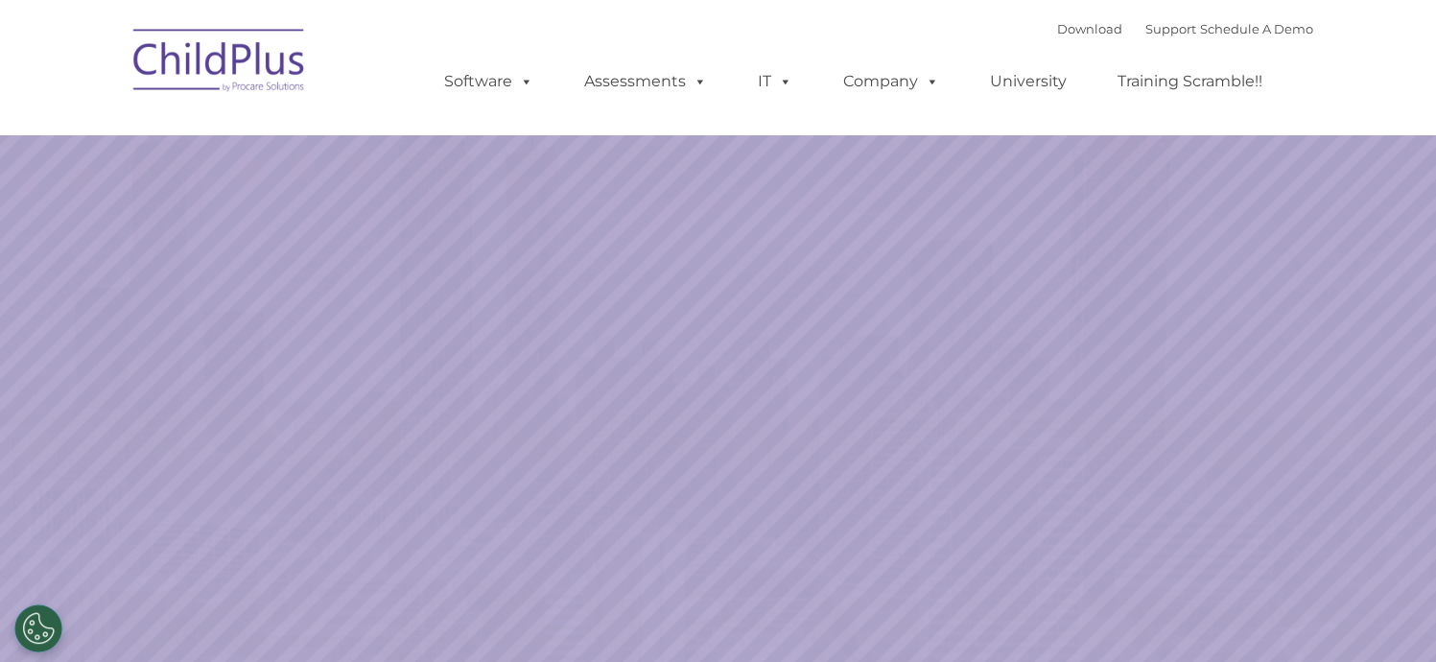
select select "MEDIUM"
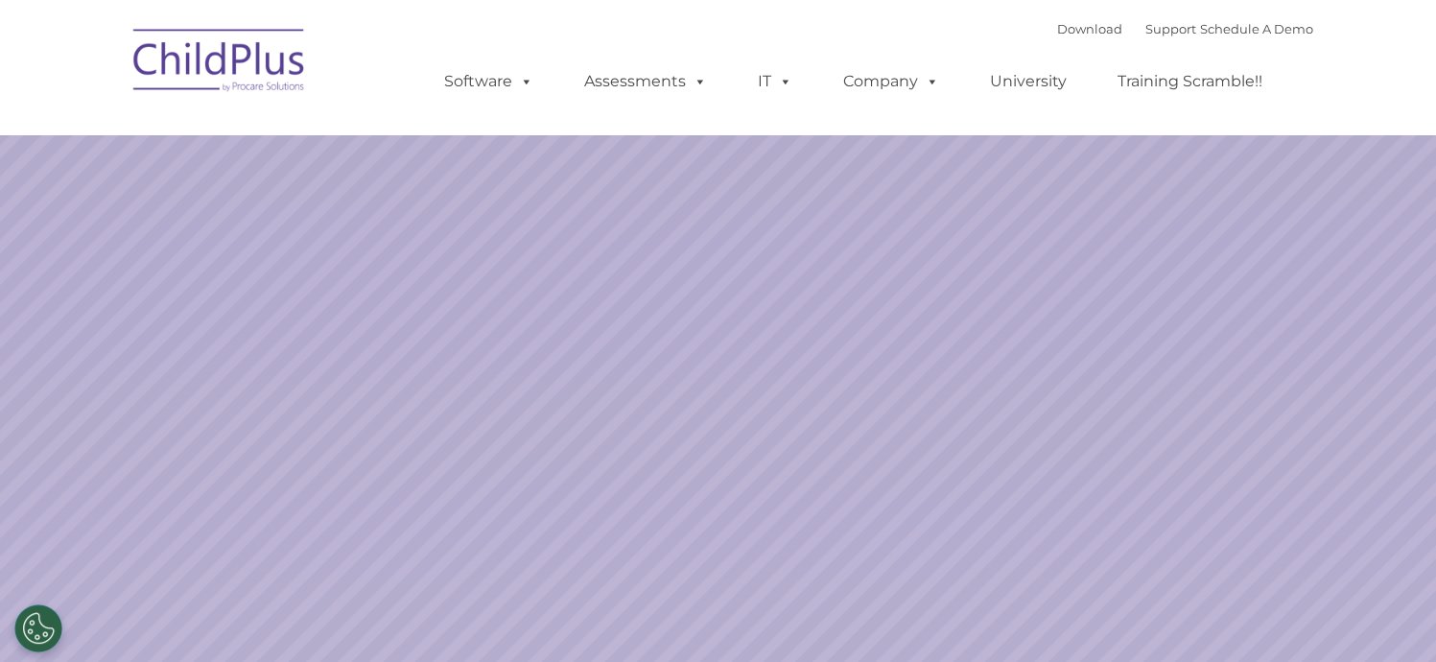
select select "MEDIUM"
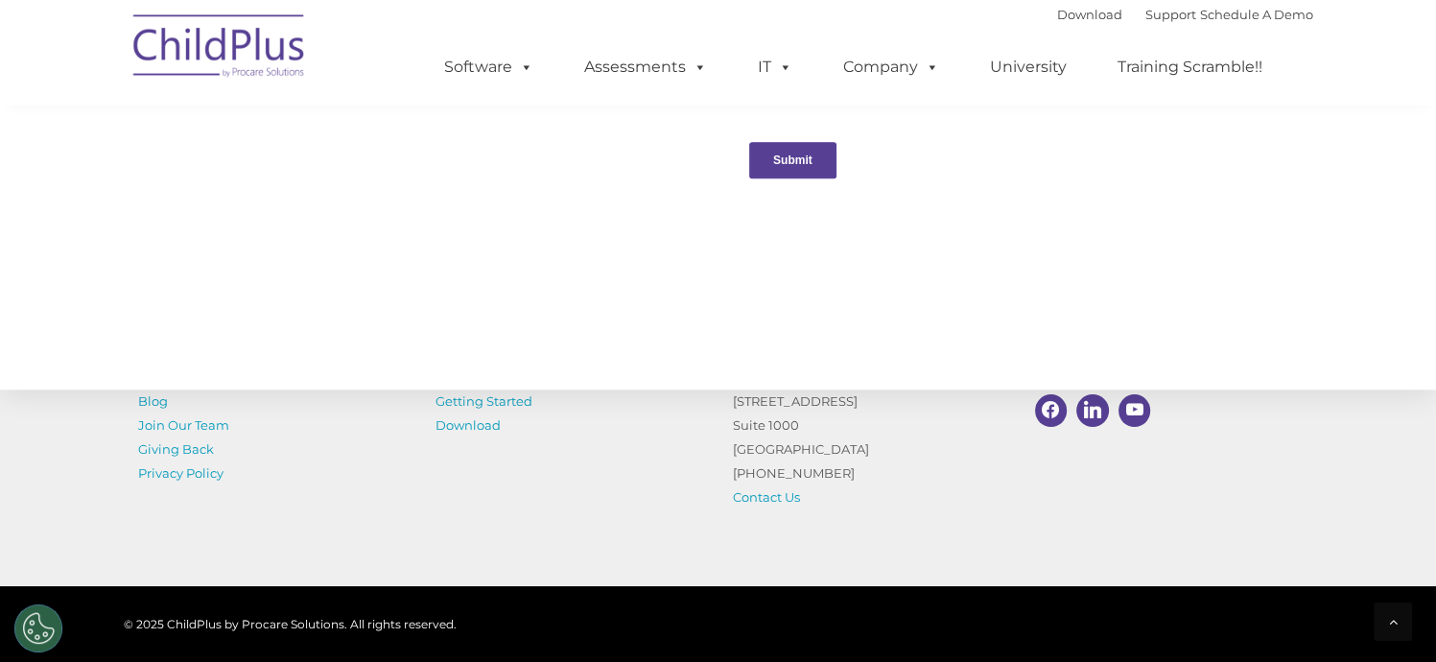
scroll to position [2064, 0]
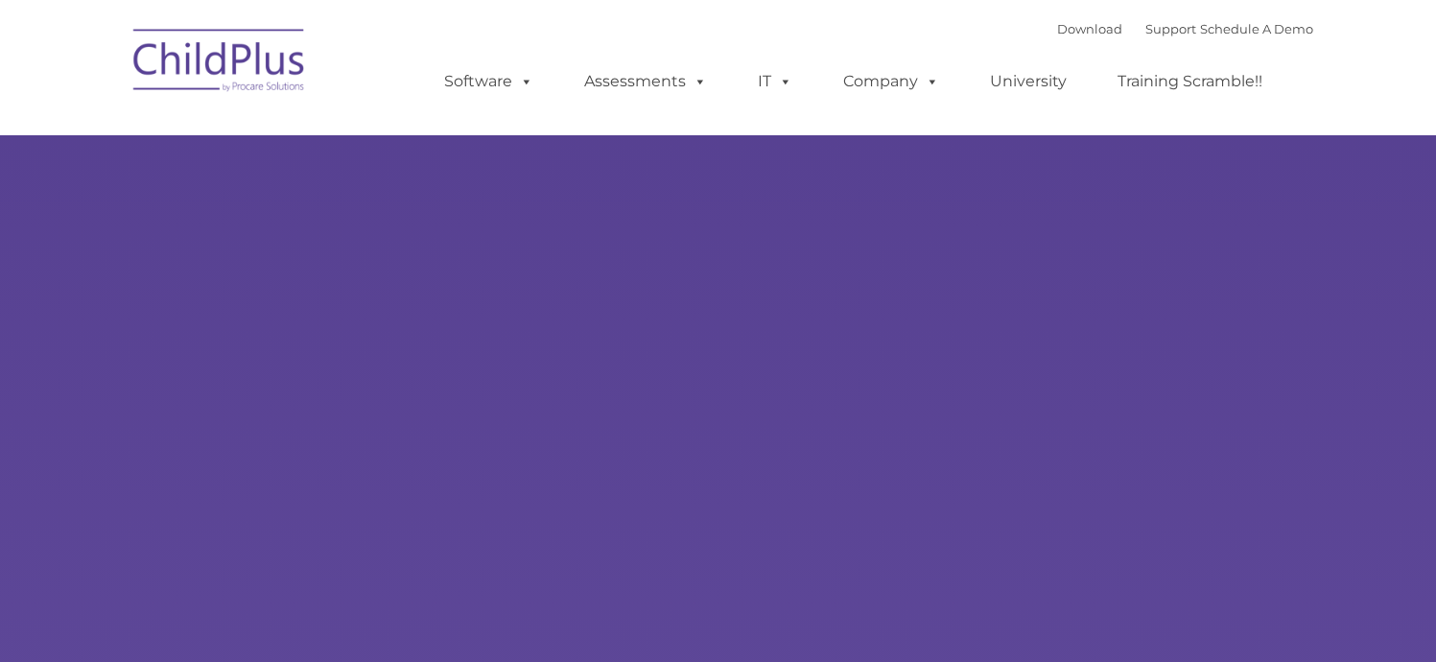
type input ""
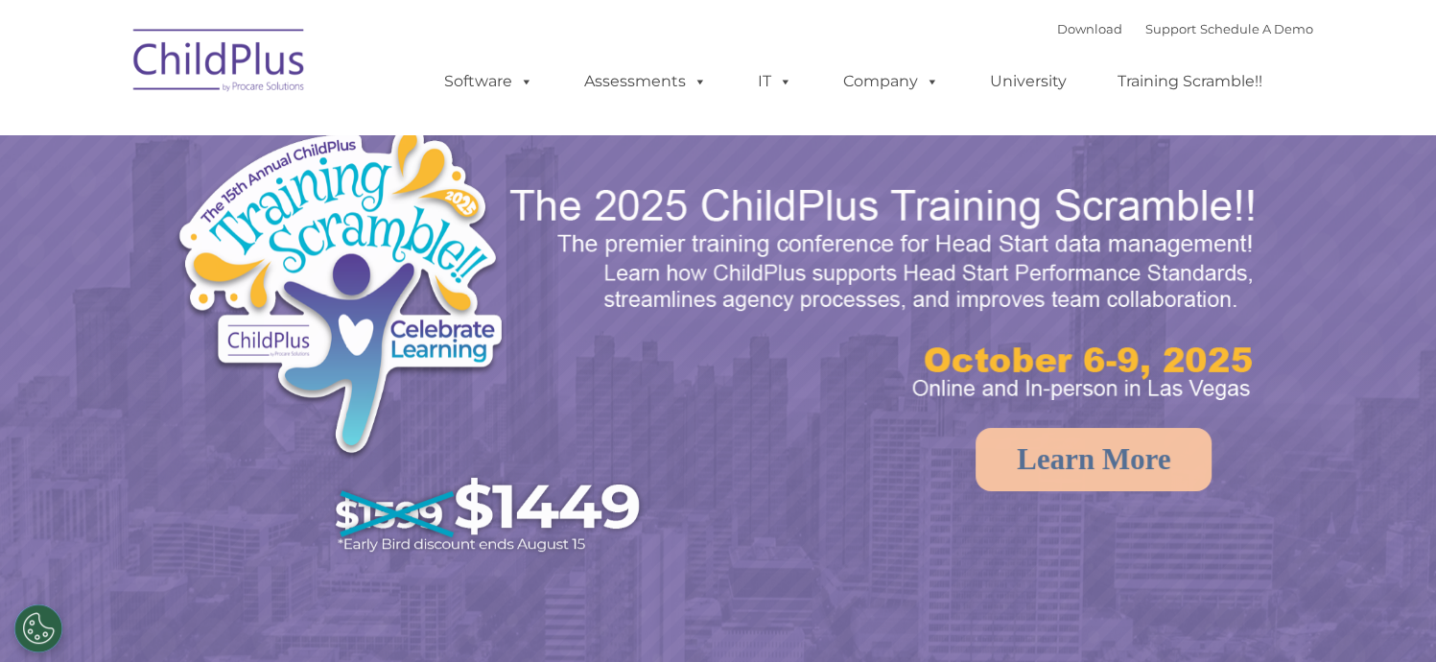
select select "MEDIUM"
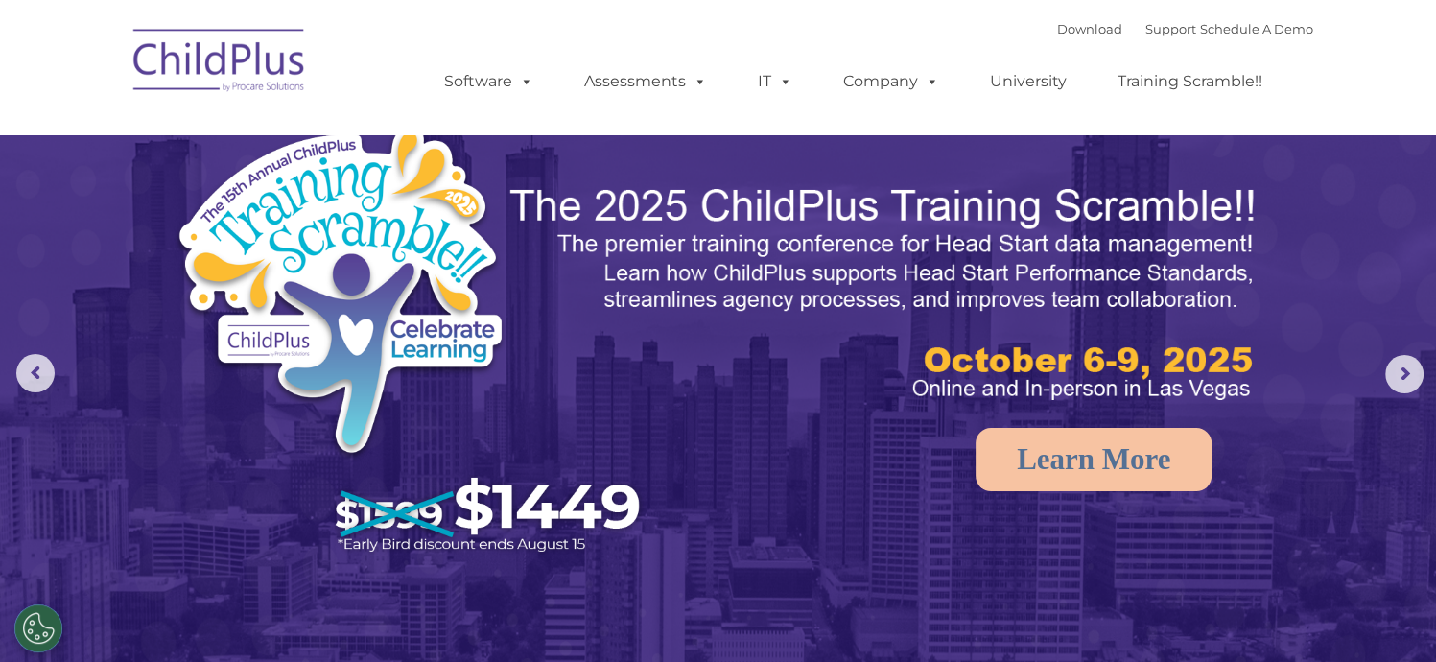
click at [219, 66] on img at bounding box center [220, 63] width 192 height 96
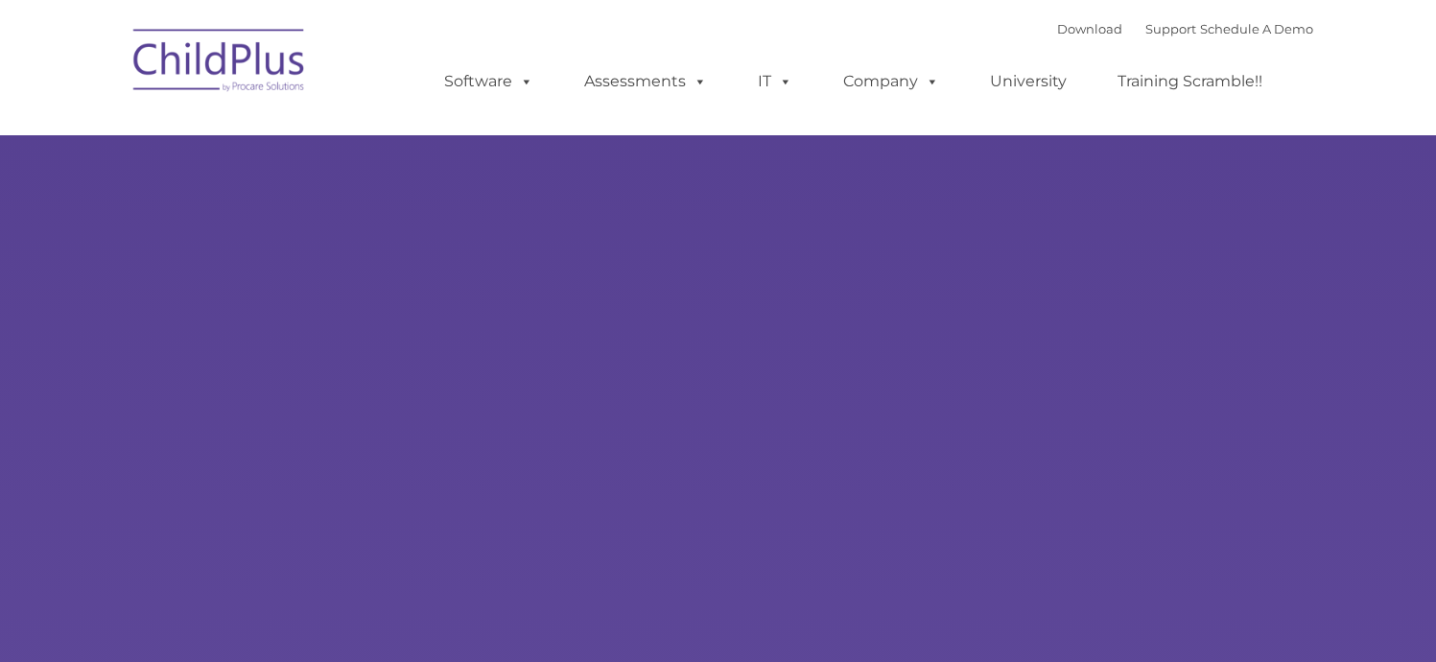
type input ""
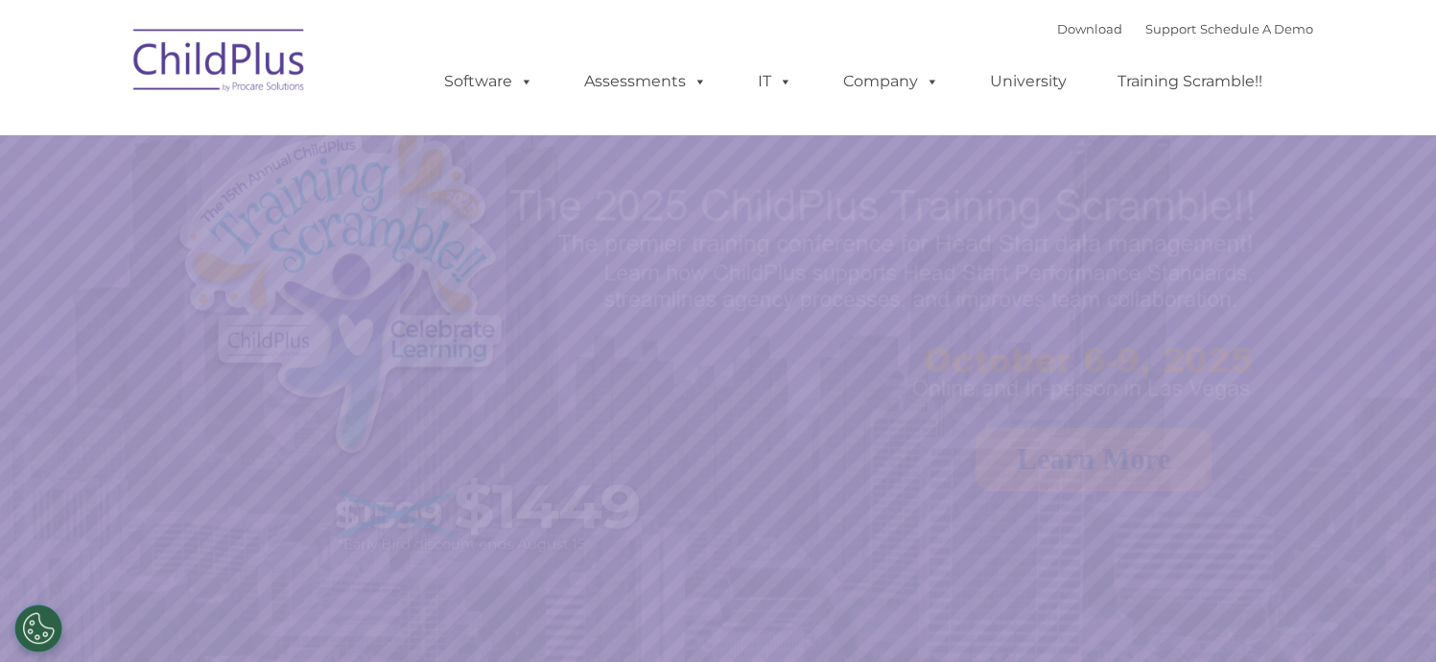
select select "MEDIUM"
